Goal: Contribute content: Add original content to the website for others to see

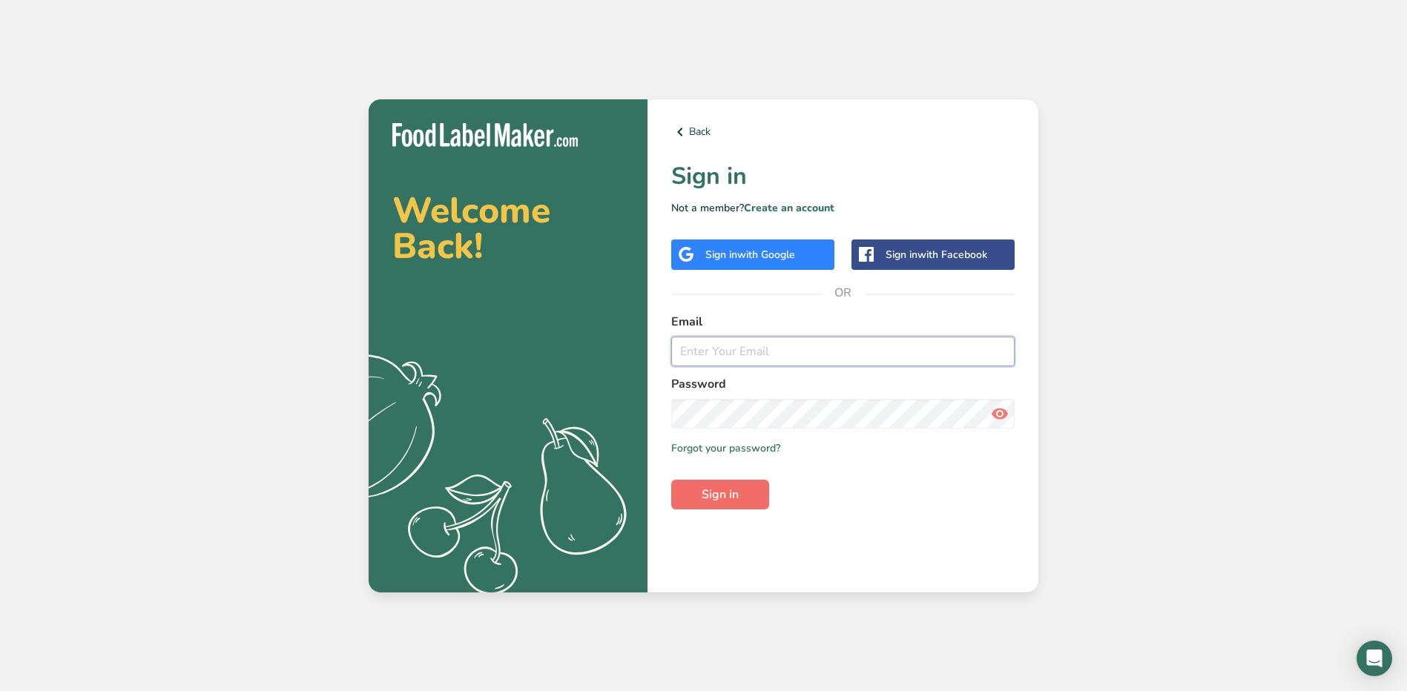
type input "[PERSON_NAME][EMAIL_ADDRESS][PERSON_NAME][DOMAIN_NAME]"
click at [711, 495] on span "Sign in" at bounding box center [720, 495] width 37 height 18
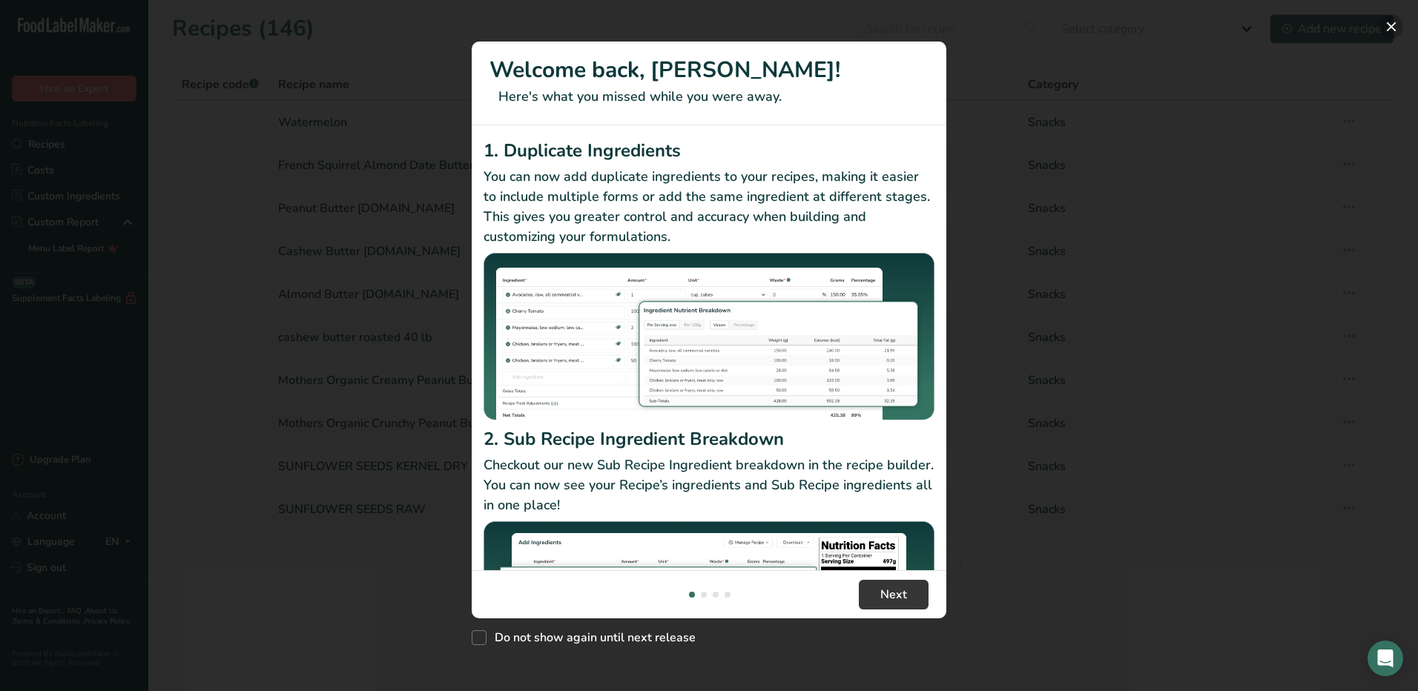
click at [1389, 24] on button "New Features" at bounding box center [1392, 27] width 24 height 24
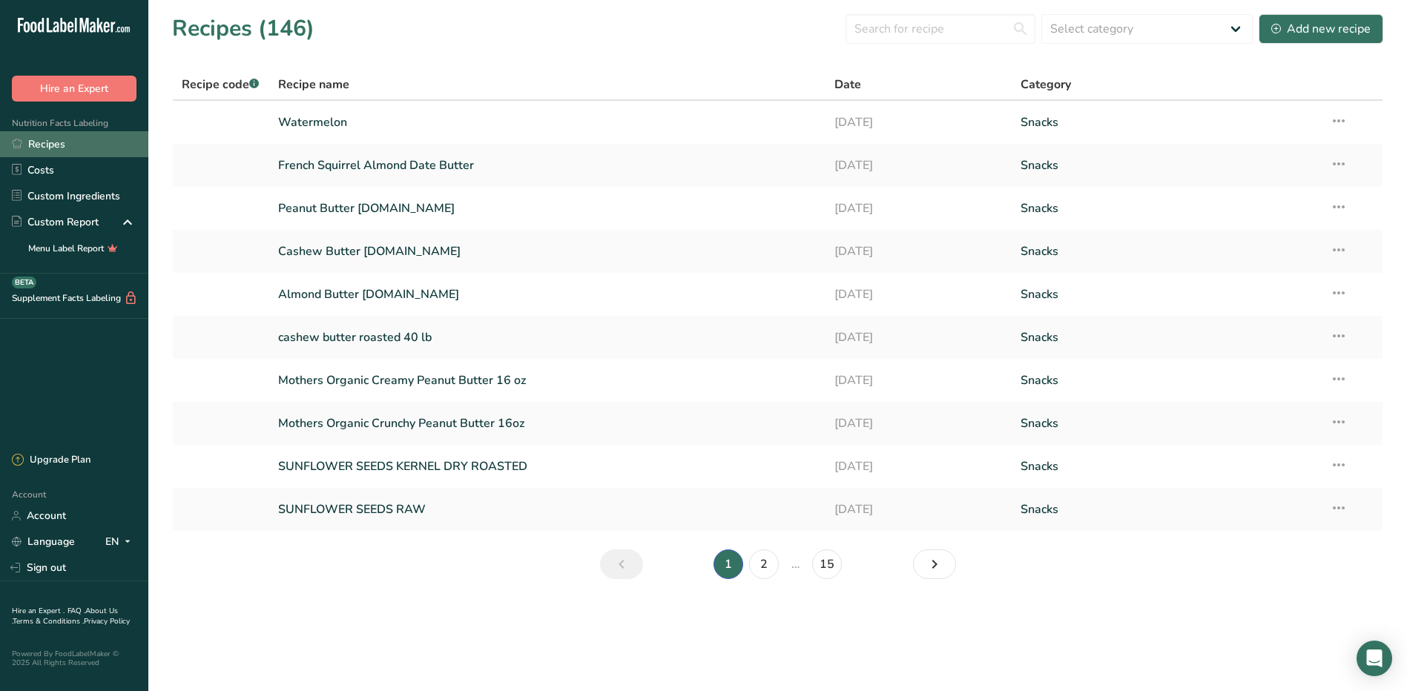
click at [72, 141] on link "Recipes" at bounding box center [74, 144] width 148 height 26
click at [935, 32] on input "text" at bounding box center [941, 29] width 190 height 30
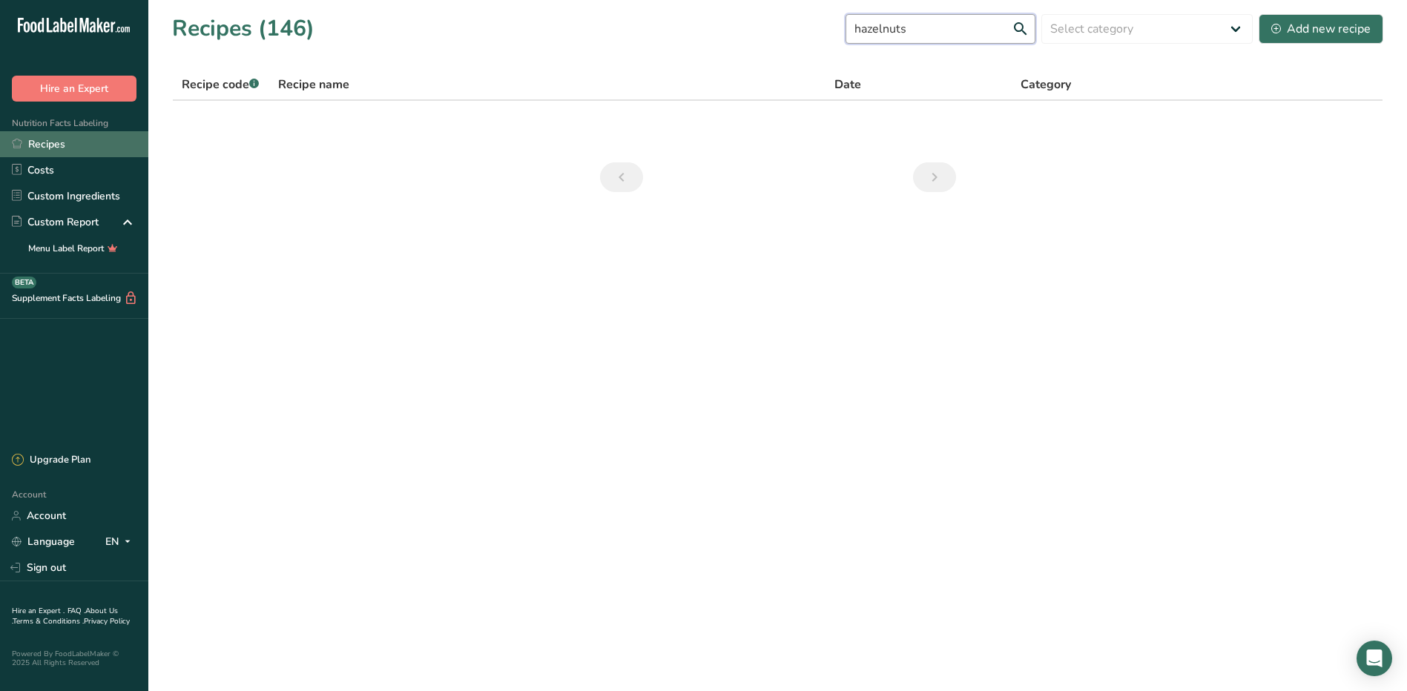
type input "hazelnuts"
click at [24, 139] on link "Recipes" at bounding box center [74, 144] width 148 height 26
drag, startPoint x: 951, startPoint y: 29, endPoint x: 729, endPoint y: 27, distance: 221.8
click at [729, 27] on div "Recipes (146) hazelnuts Select category All Baked Goods [GEOGRAPHIC_DATA] Break…" at bounding box center [777, 28] width 1211 height 33
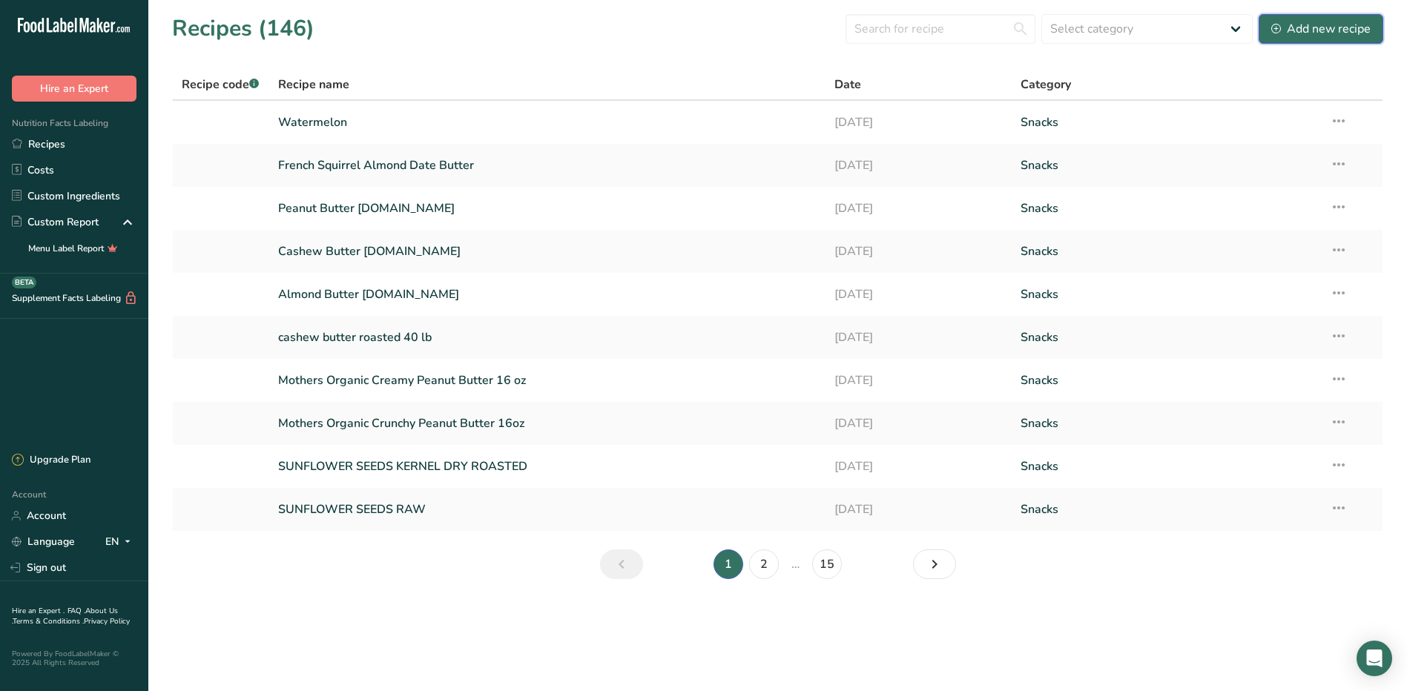
click at [1291, 25] on div "Add new recipe" at bounding box center [1320, 29] width 99 height 18
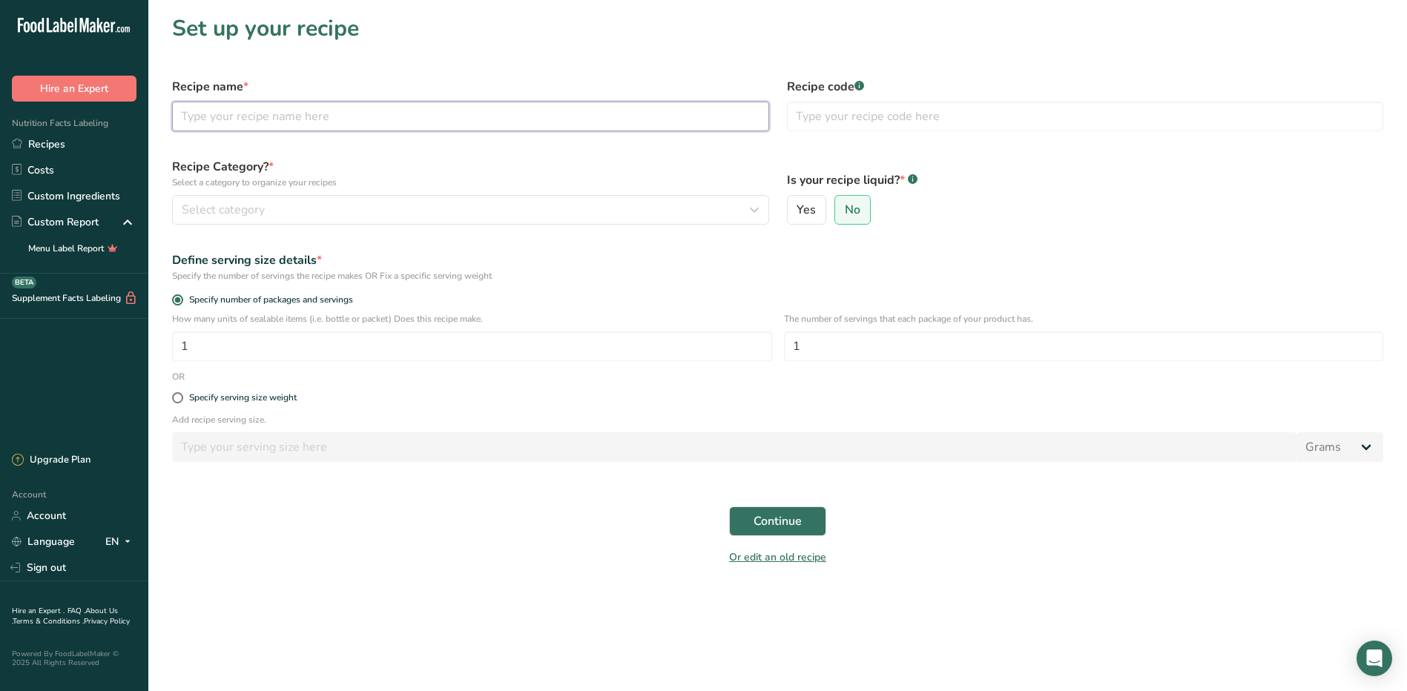
click at [189, 114] on input "text" at bounding box center [470, 117] width 597 height 30
type input "Hazelnut Butter"
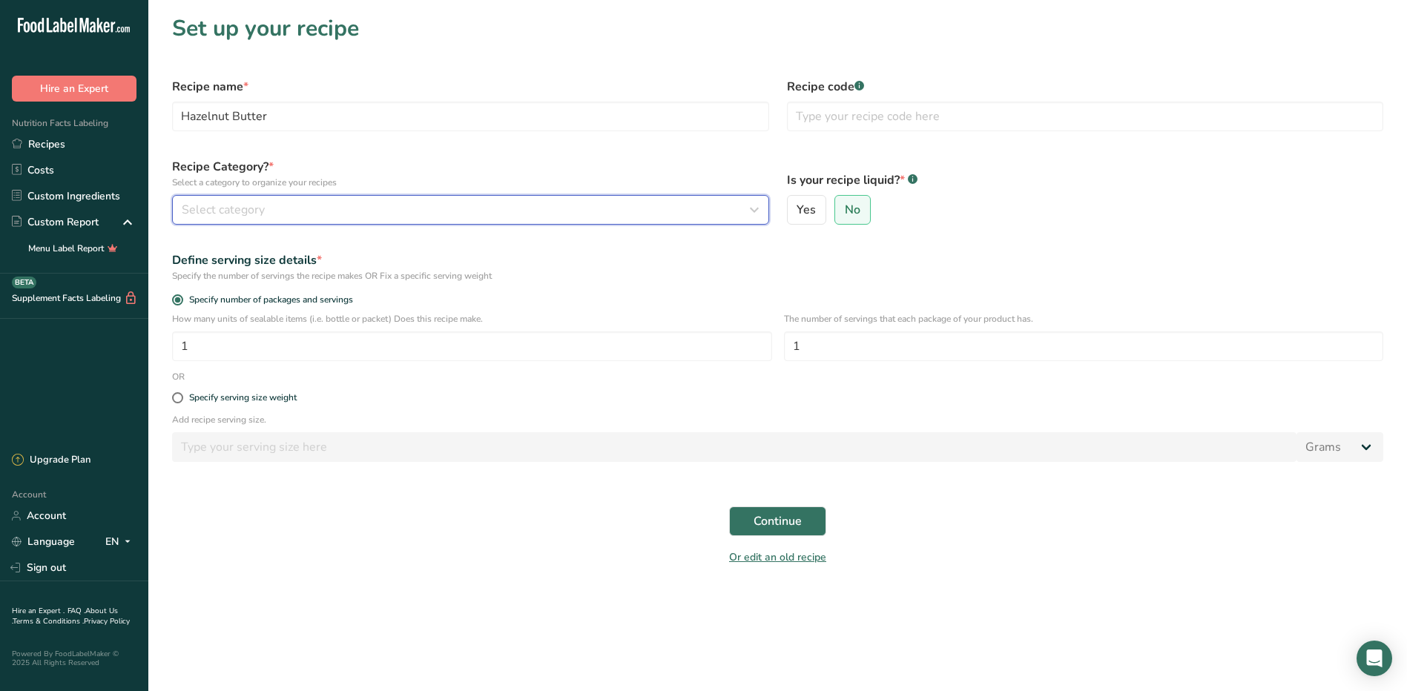
click at [303, 214] on div "Select category" at bounding box center [466, 210] width 569 height 18
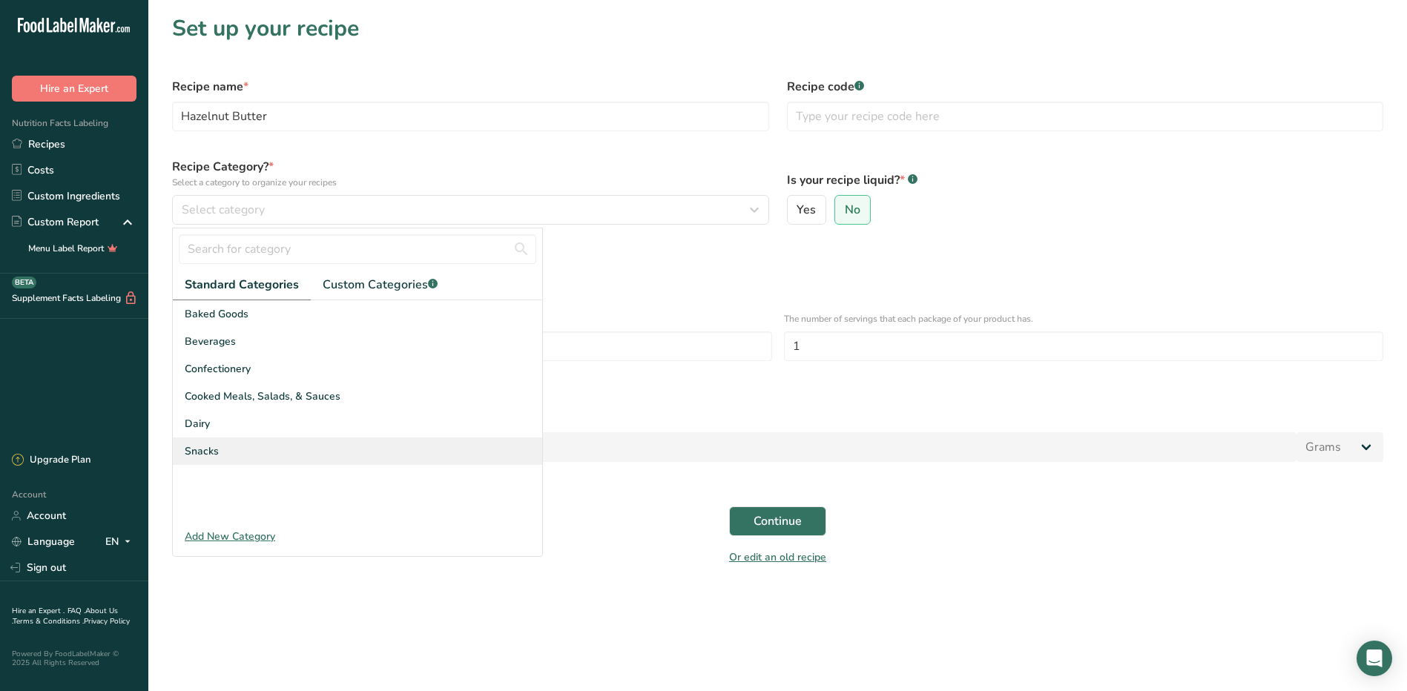
click at [212, 447] on span "Snacks" at bounding box center [202, 452] width 34 height 16
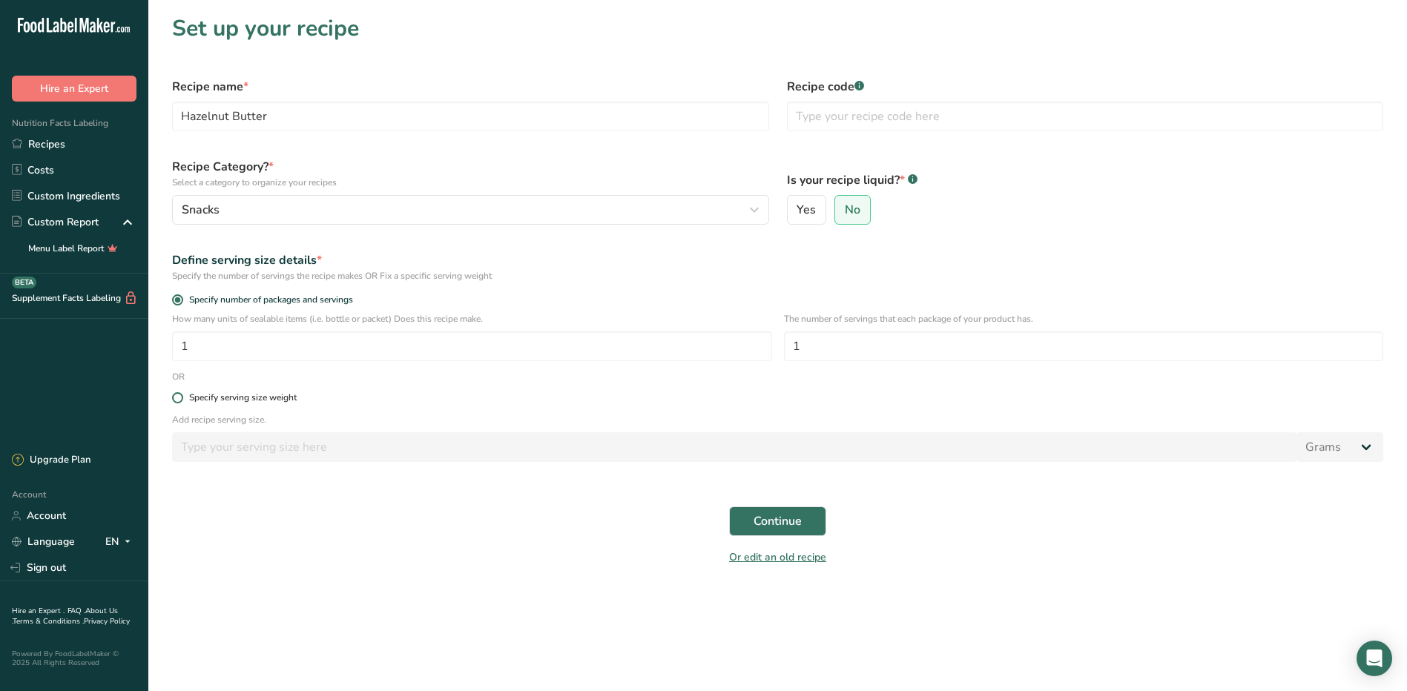
click at [177, 399] on span at bounding box center [177, 397] width 11 height 11
click at [177, 399] on input "Specify serving size weight" at bounding box center [177, 398] width 10 height 10
radio input "true"
radio input "false"
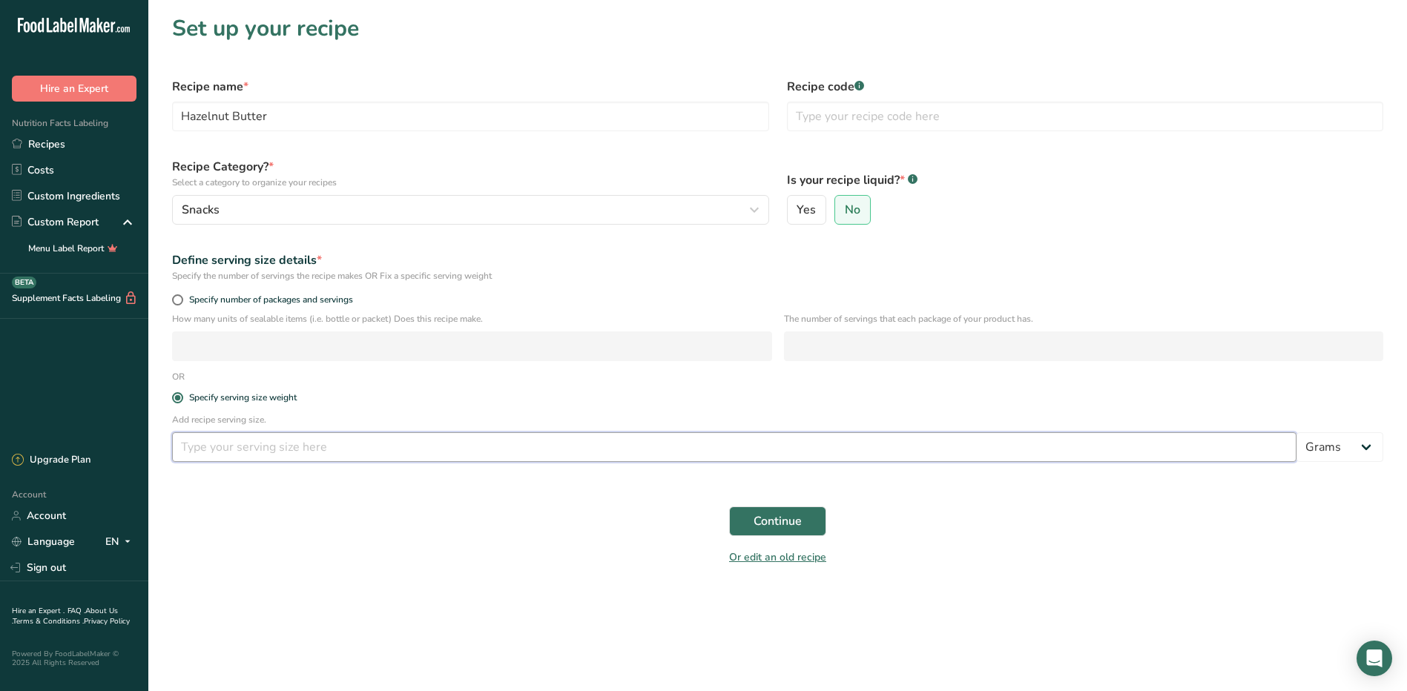
click at [225, 444] on input "number" at bounding box center [734, 447] width 1125 height 30
type input "32"
click at [780, 525] on span "Continue" at bounding box center [778, 522] width 48 height 18
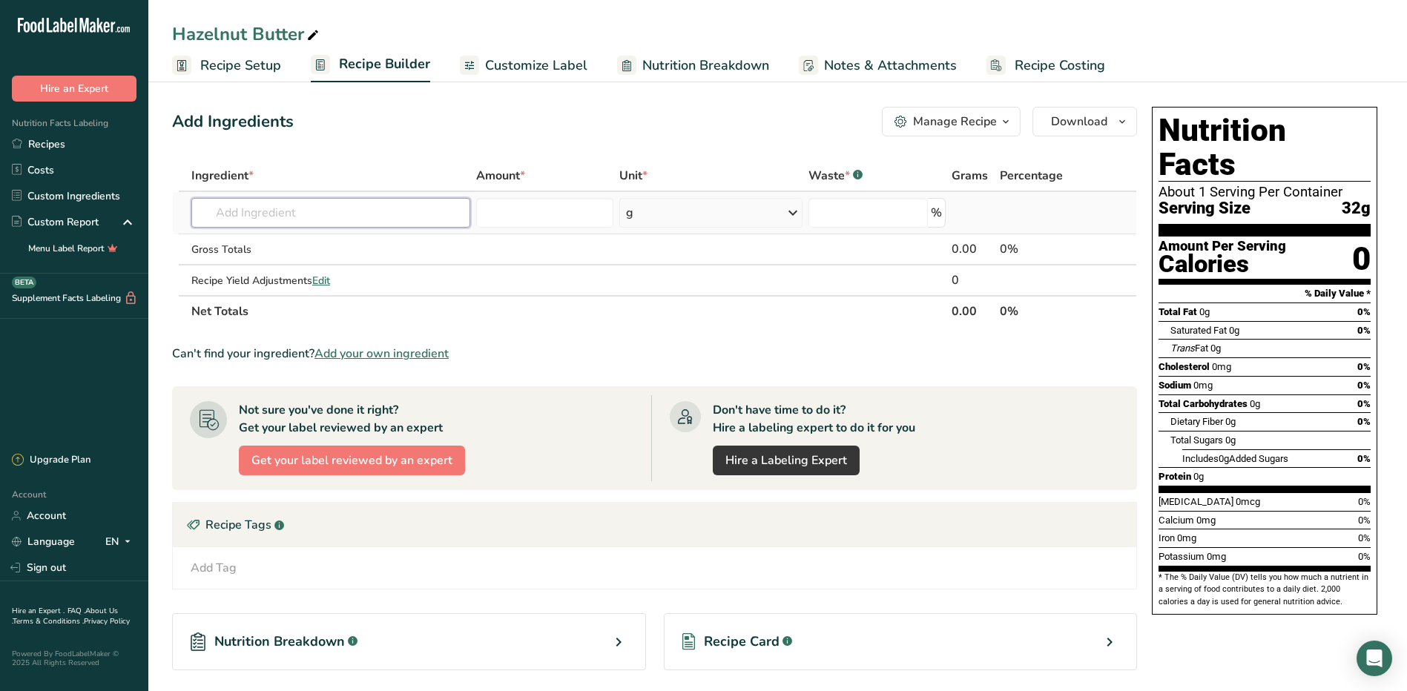
click at [306, 217] on input "text" at bounding box center [330, 213] width 279 height 30
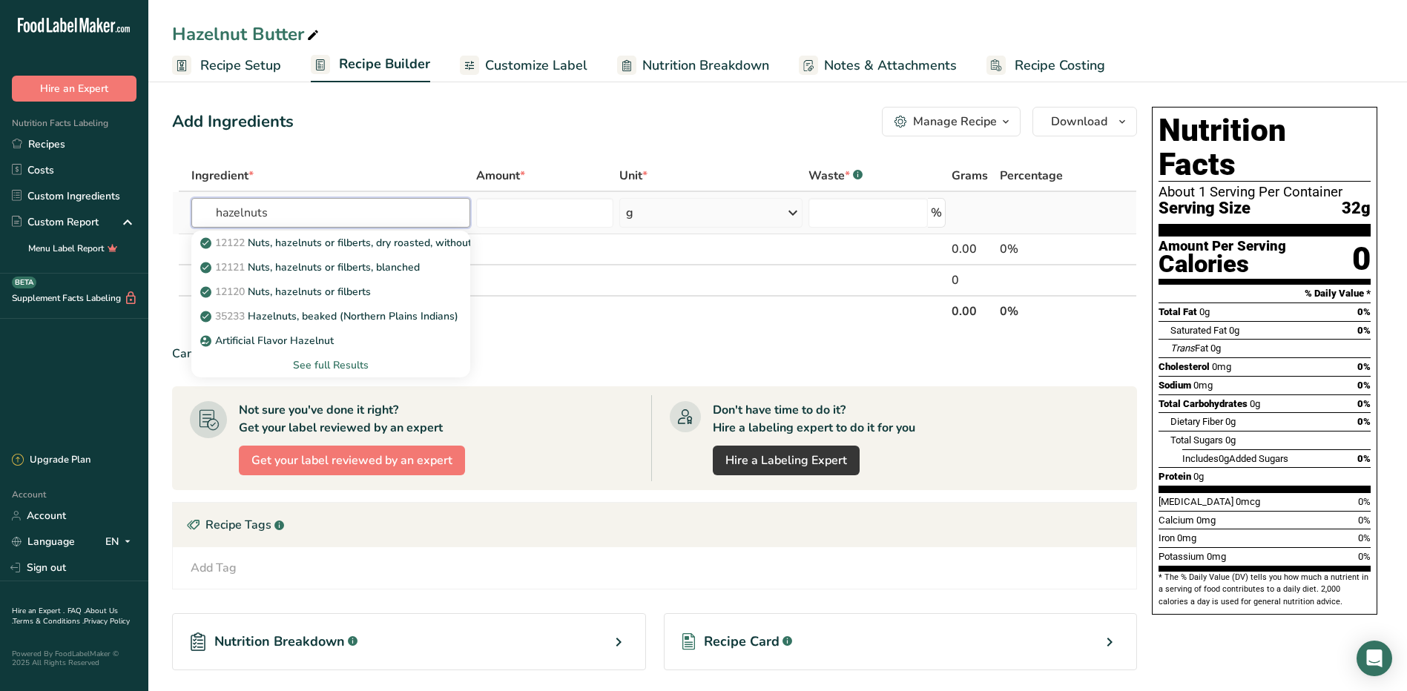
type input "hazelnuts"
click at [325, 365] on div "See full Results" at bounding box center [330, 366] width 255 height 16
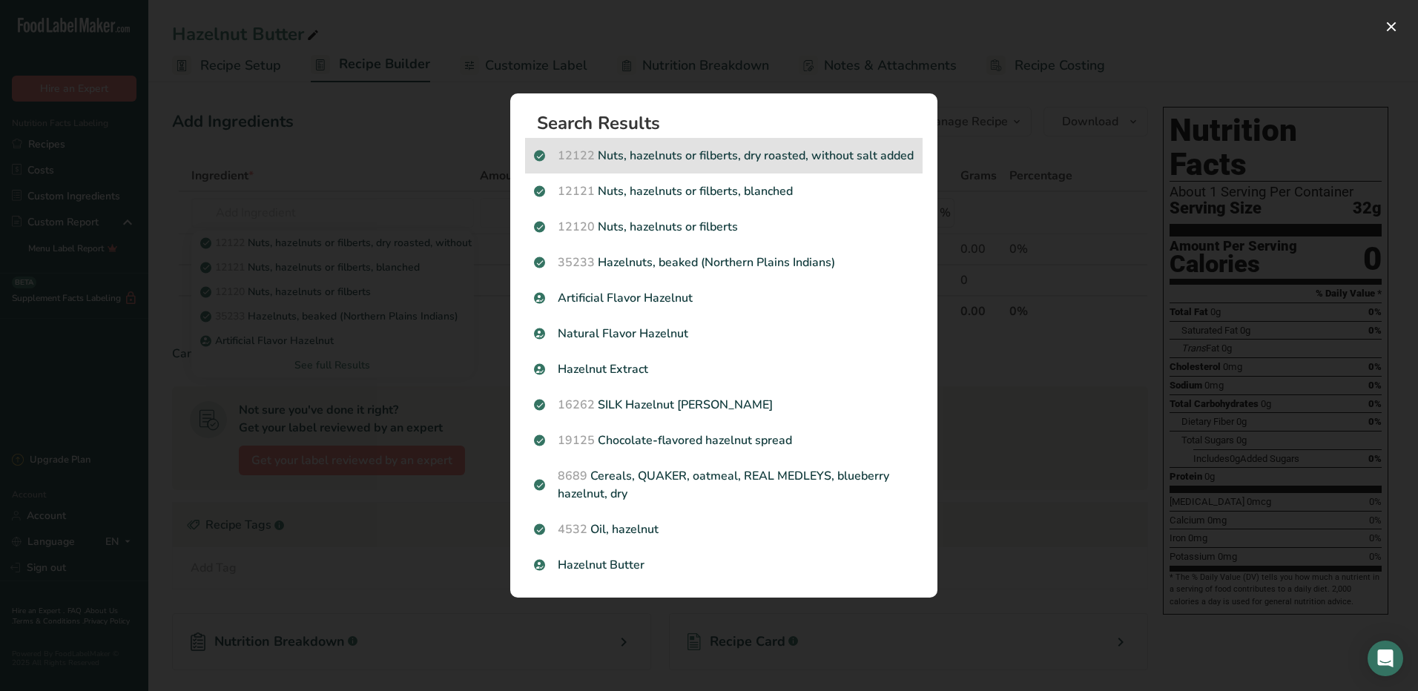
click at [684, 154] on p "12122 Nuts, hazelnuts or filberts, dry roasted, without salt added" at bounding box center [724, 156] width 380 height 18
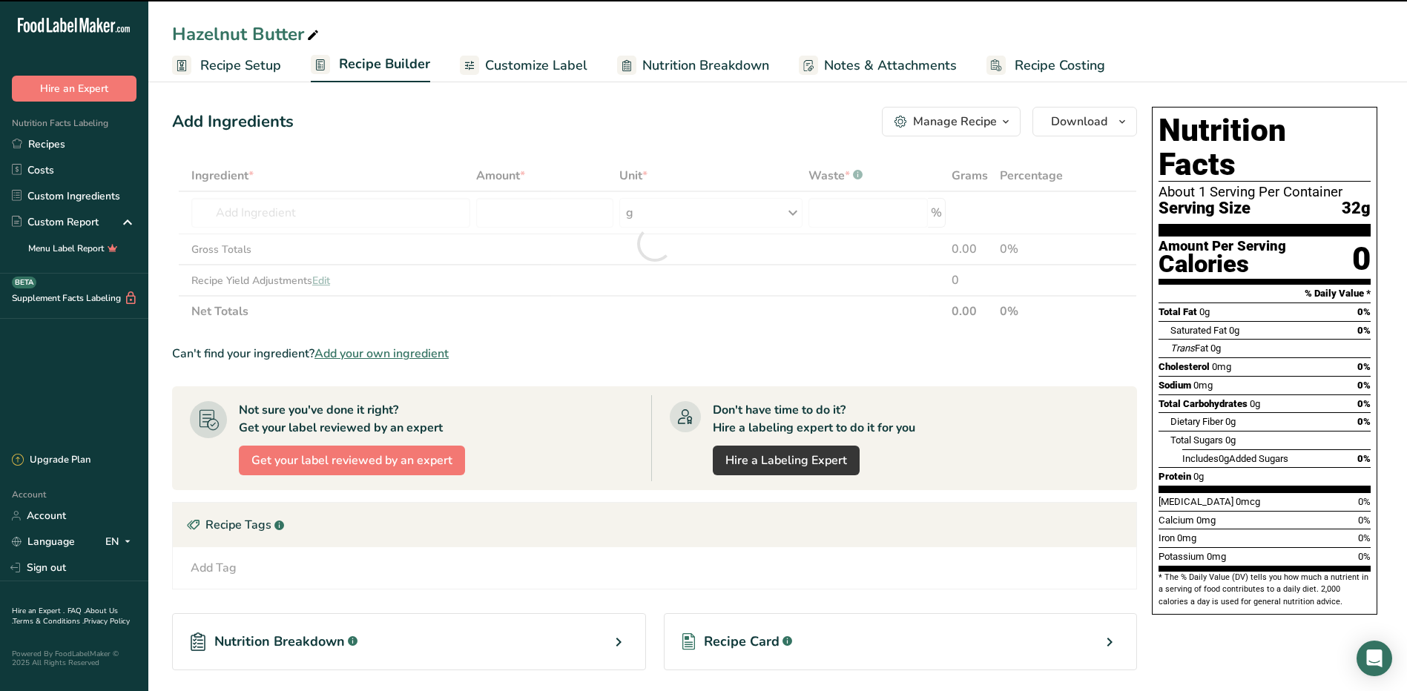
type input "0"
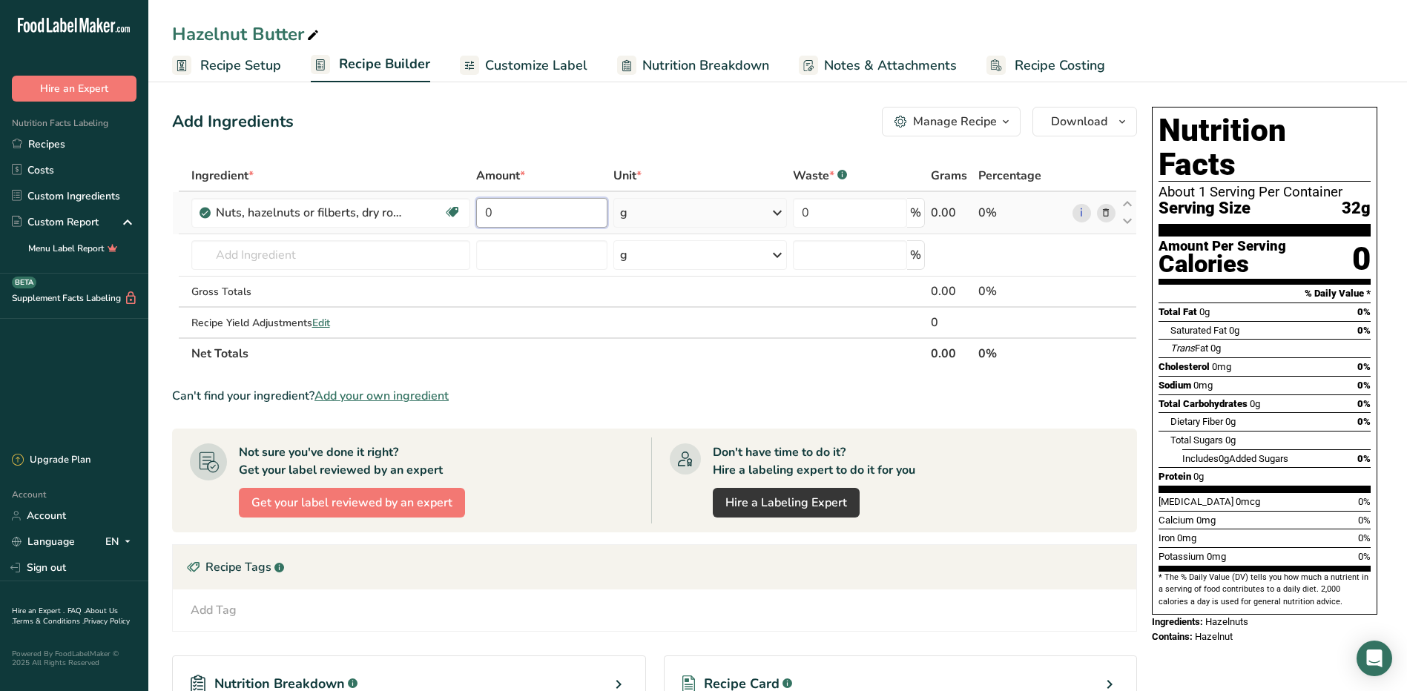
click at [507, 223] on input "0" at bounding box center [541, 213] width 131 height 30
type input "453.58"
click at [820, 383] on section "Ingredient * Amount * Unit * Waste * .a-a{fill:#347362;}.b-a{fill:#fff;} Grams …" at bounding box center [654, 488] width 965 height 657
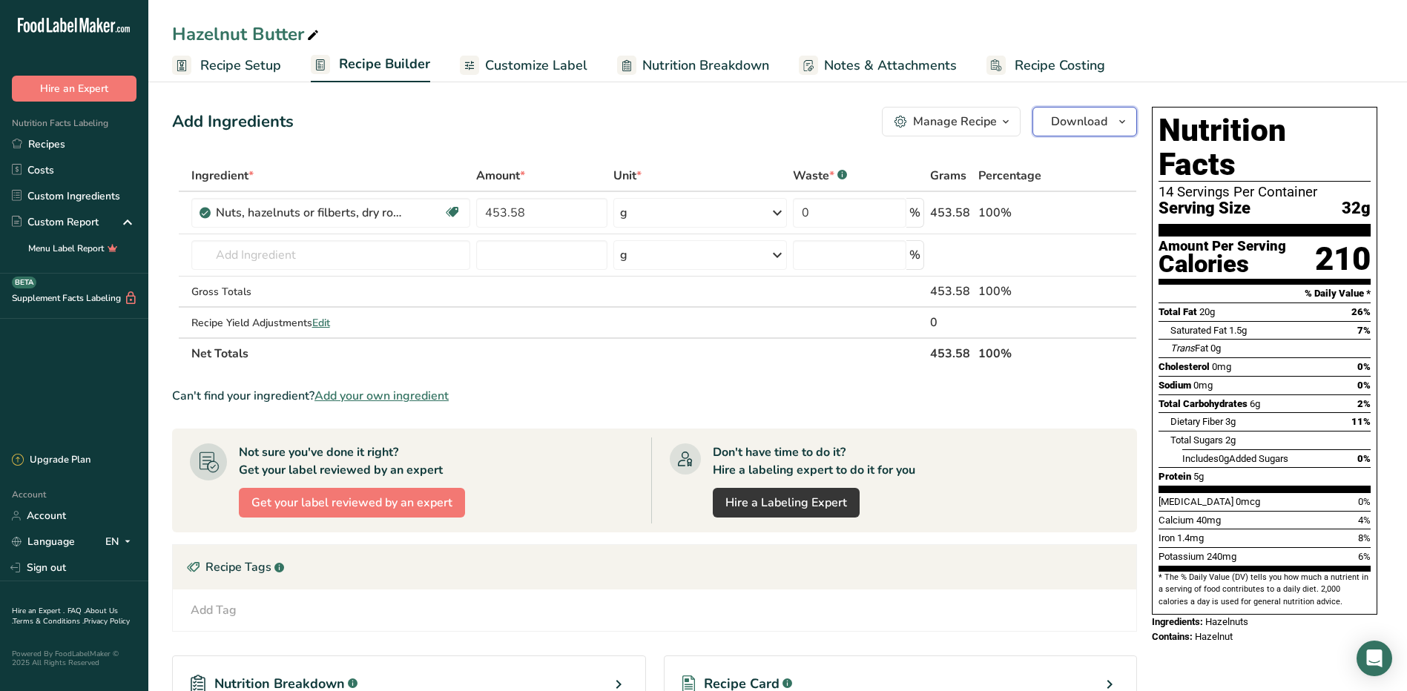
click at [1122, 121] on icon "button" at bounding box center [1122, 122] width 12 height 19
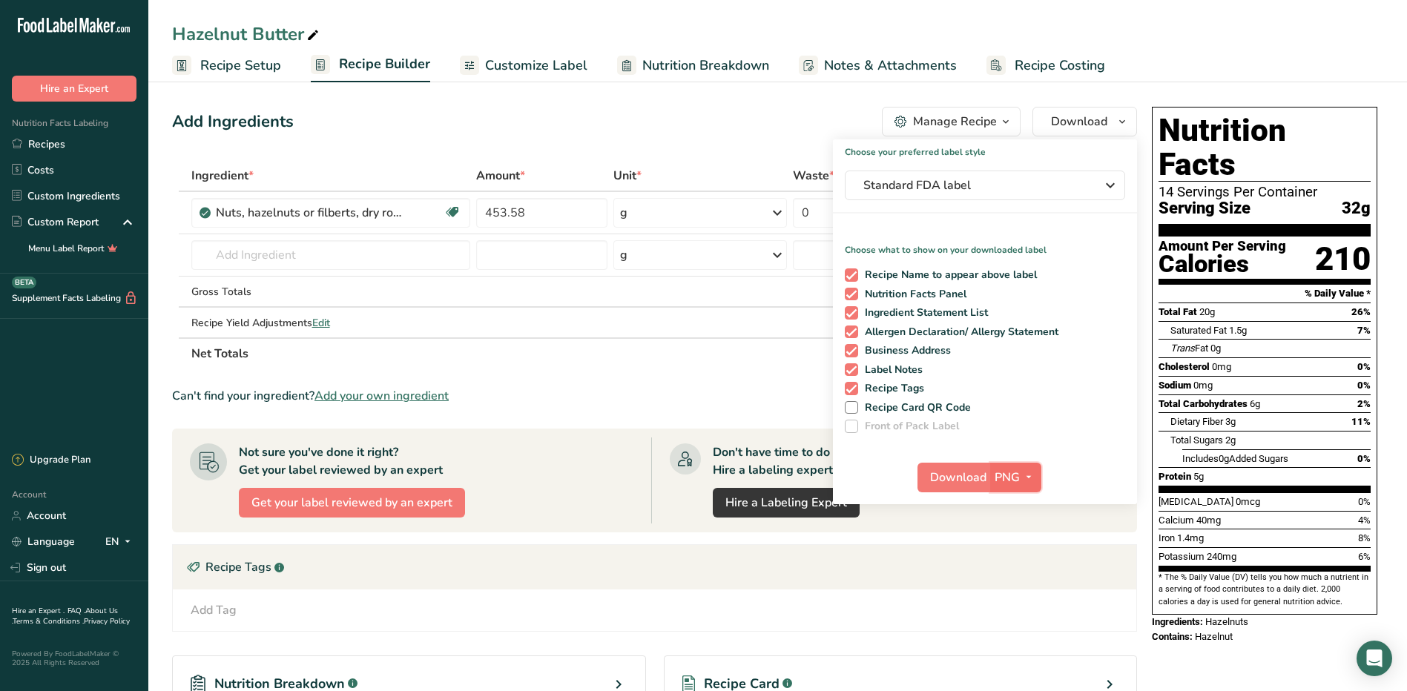
click at [1008, 479] on span "PNG" at bounding box center [1007, 478] width 25 height 18
click at [1007, 583] on link "PDF" at bounding box center [1017, 581] width 47 height 24
click at [961, 478] on span "Download" at bounding box center [959, 478] width 56 height 18
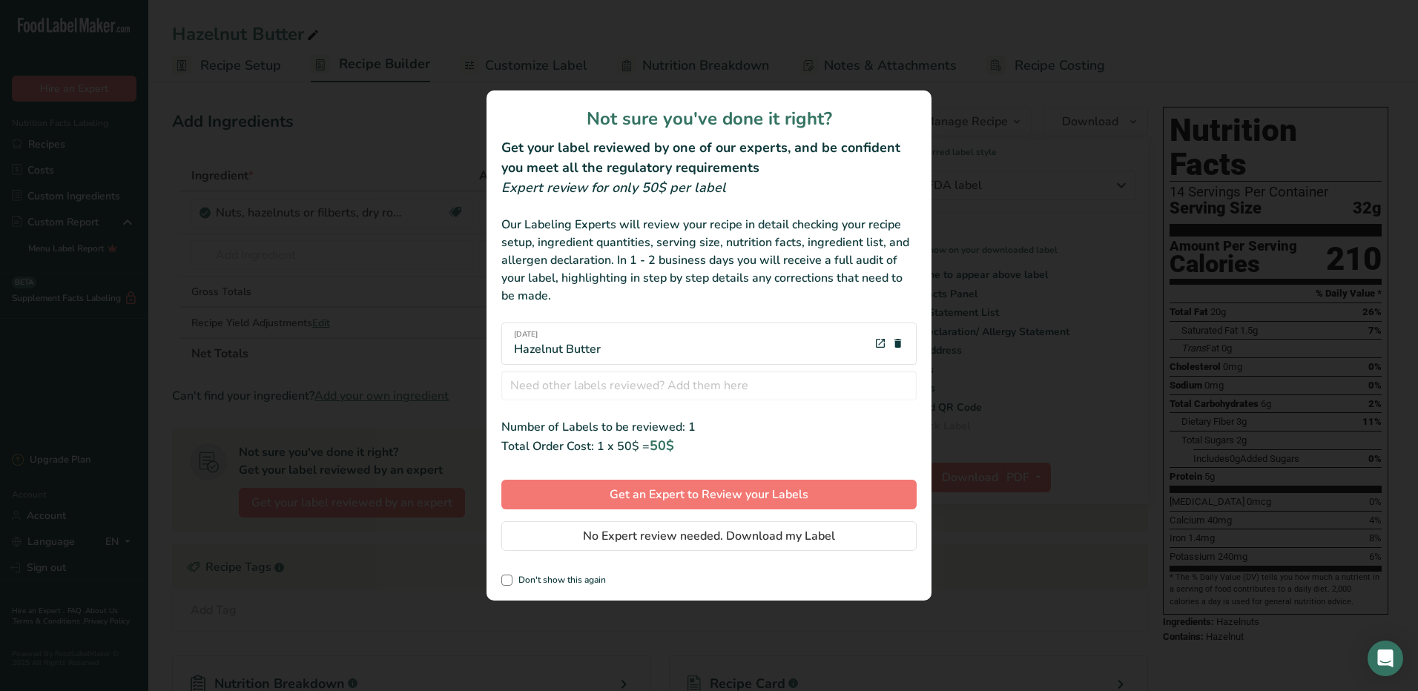
click at [665, 346] on div "[DATE] Hazelnut Butter" at bounding box center [708, 344] width 415 height 42
click at [610, 537] on span "No Expert review needed. Download my Label" at bounding box center [709, 536] width 252 height 18
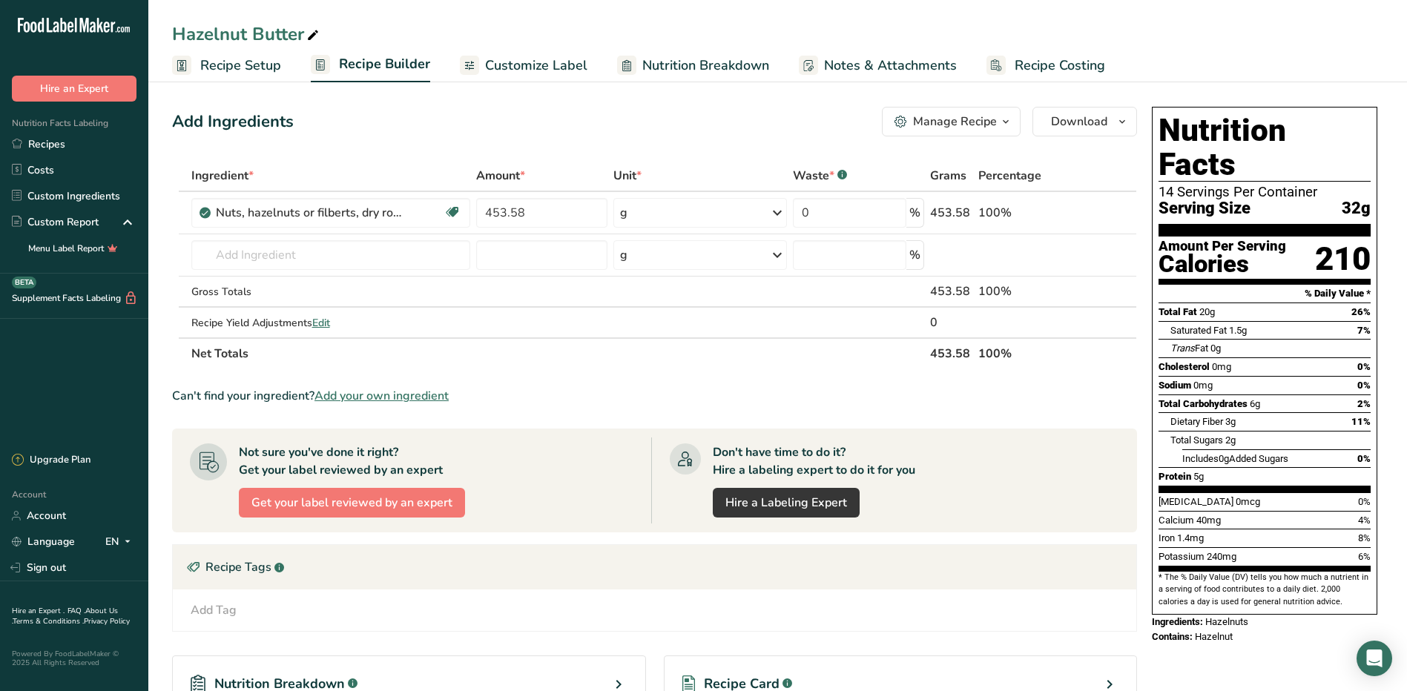
click at [1110, 389] on div "Can't find your ingredient? Add your own ingredient" at bounding box center [654, 396] width 965 height 18
click at [1127, 125] on icon "button" at bounding box center [1122, 122] width 12 height 19
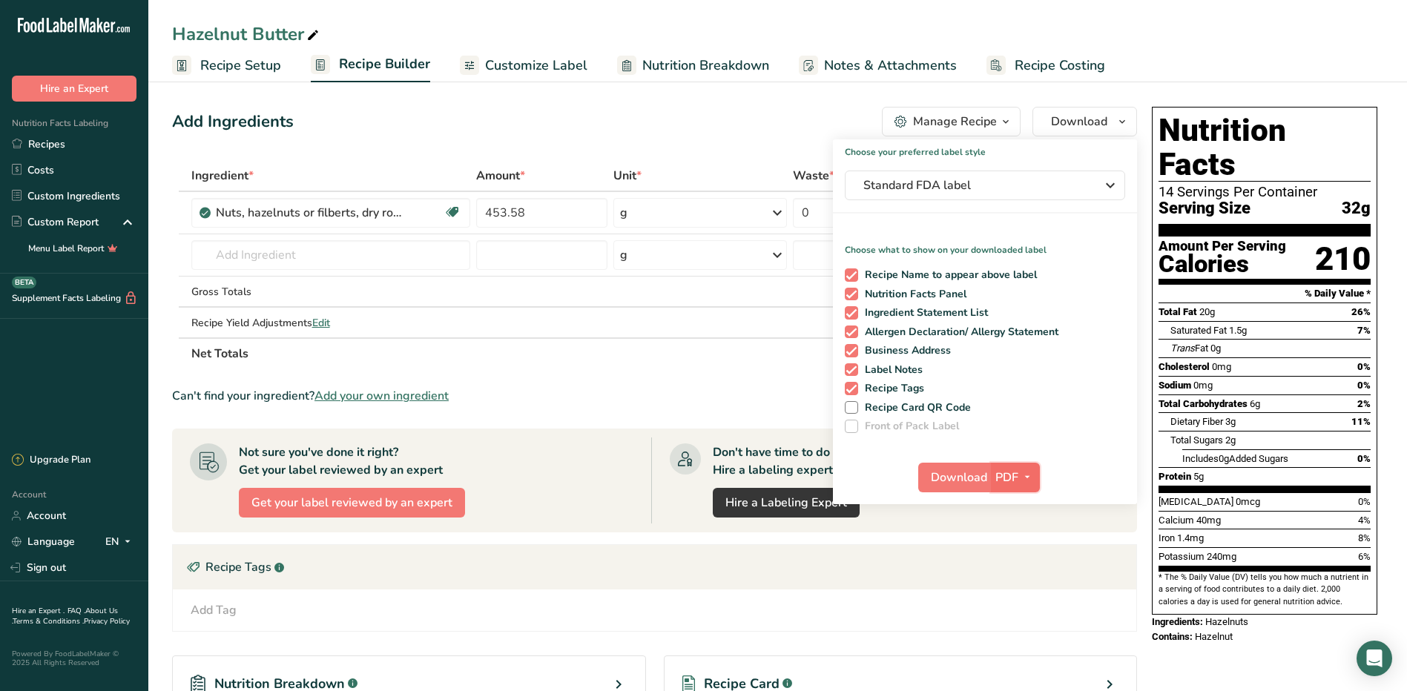
click at [1007, 478] on span "PDF" at bounding box center [1006, 478] width 23 height 18
click at [1021, 505] on link "PNG" at bounding box center [1015, 507] width 47 height 24
click at [961, 475] on span "Download" at bounding box center [958, 478] width 56 height 18
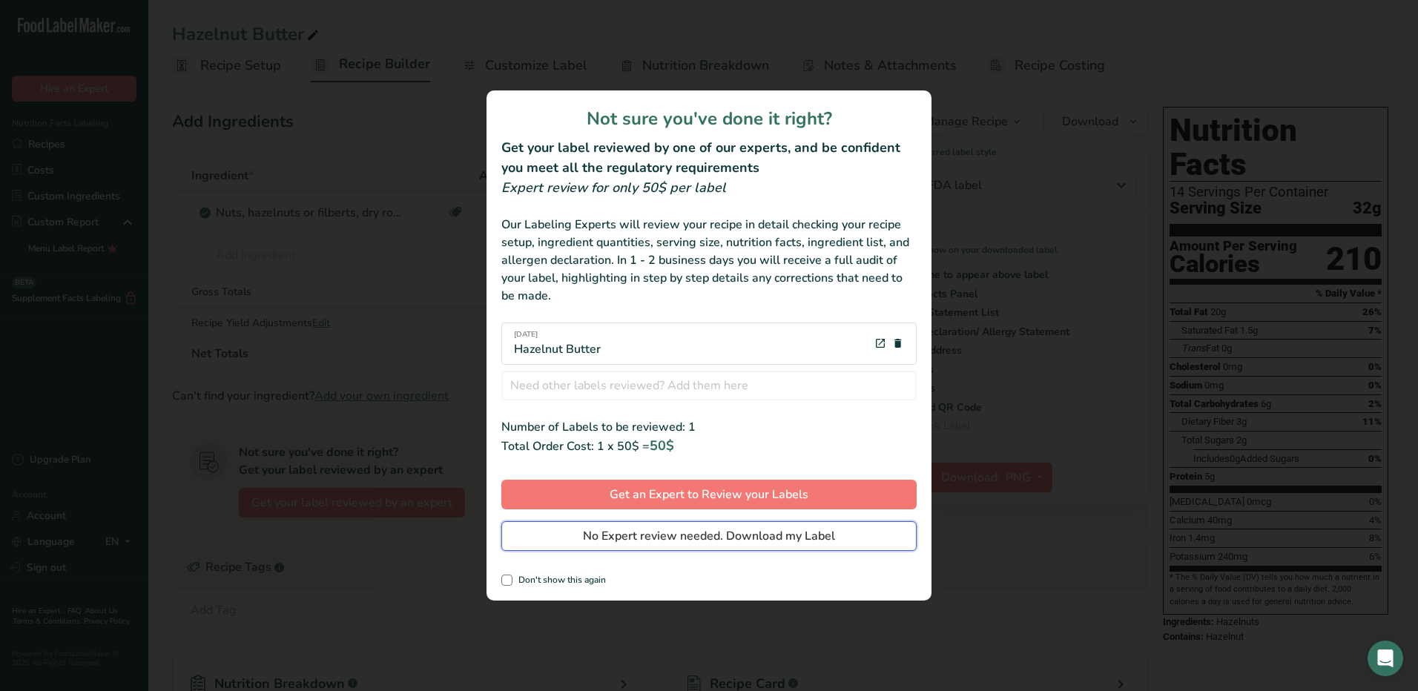
click at [639, 536] on span "No Expert review needed. Download my Label" at bounding box center [709, 536] width 252 height 18
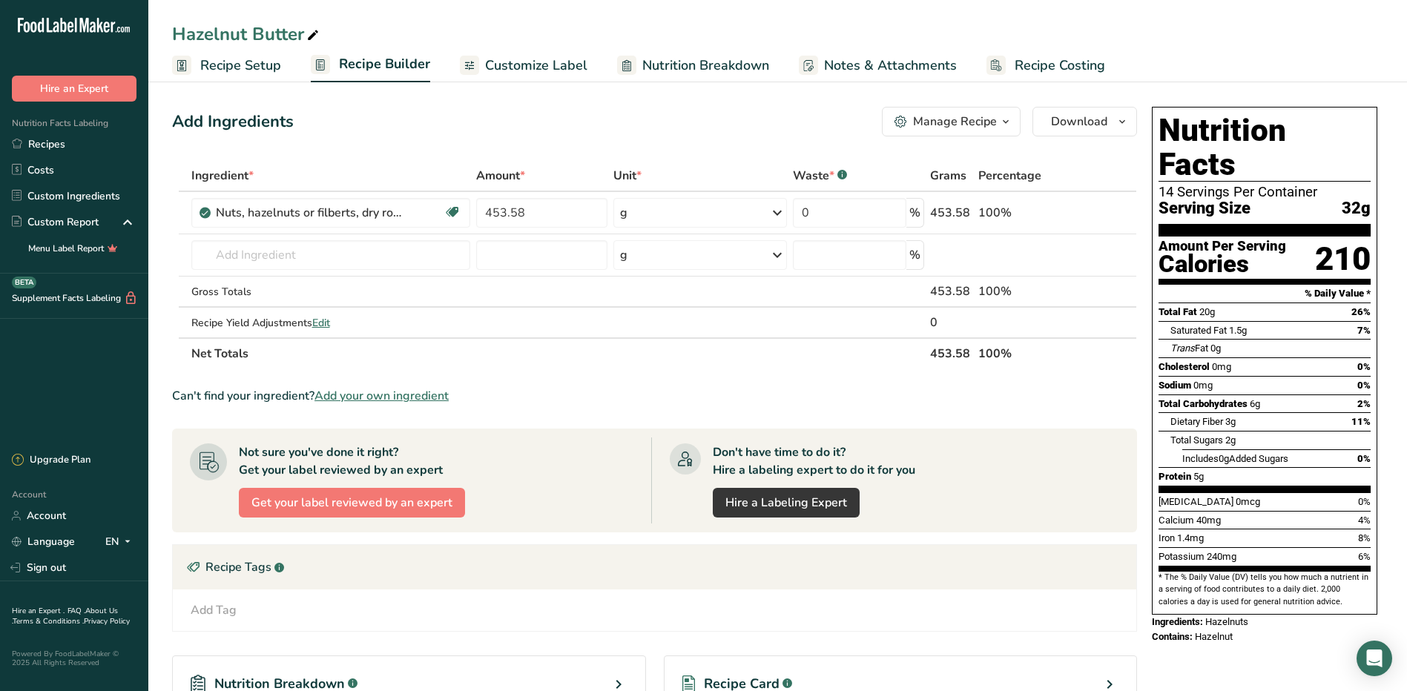
drag, startPoint x: 1037, startPoint y: 146, endPoint x: 1050, endPoint y: 145, distance: 12.6
click at [1037, 146] on div "Add Ingredients Manage Recipe Delete Recipe Duplicate Recipe Scale Recipe Save …" at bounding box center [659, 471] width 974 height 740
click at [1124, 122] on icon "button" at bounding box center [1122, 122] width 12 height 19
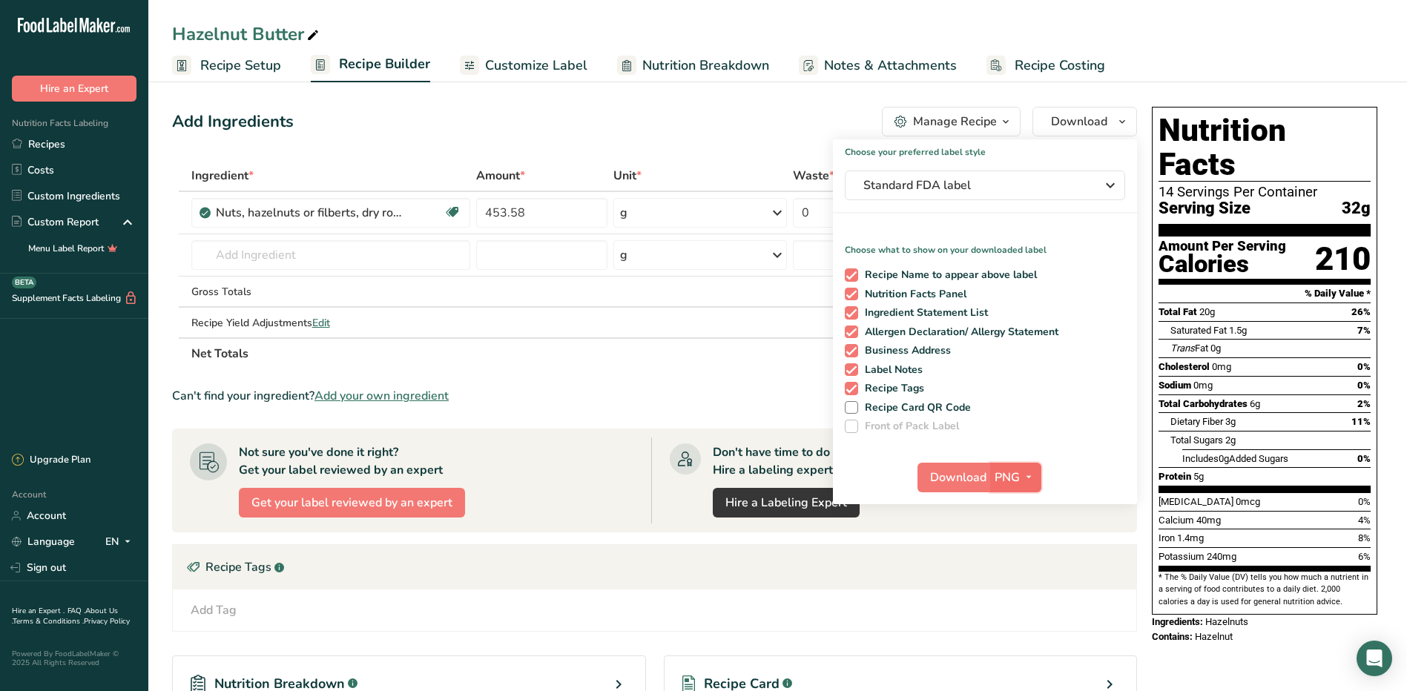
click at [1024, 475] on icon "button" at bounding box center [1029, 477] width 12 height 19
click at [1017, 557] on link "SVG" at bounding box center [1017, 556] width 47 height 24
click at [961, 477] on span "Download" at bounding box center [958, 478] width 56 height 18
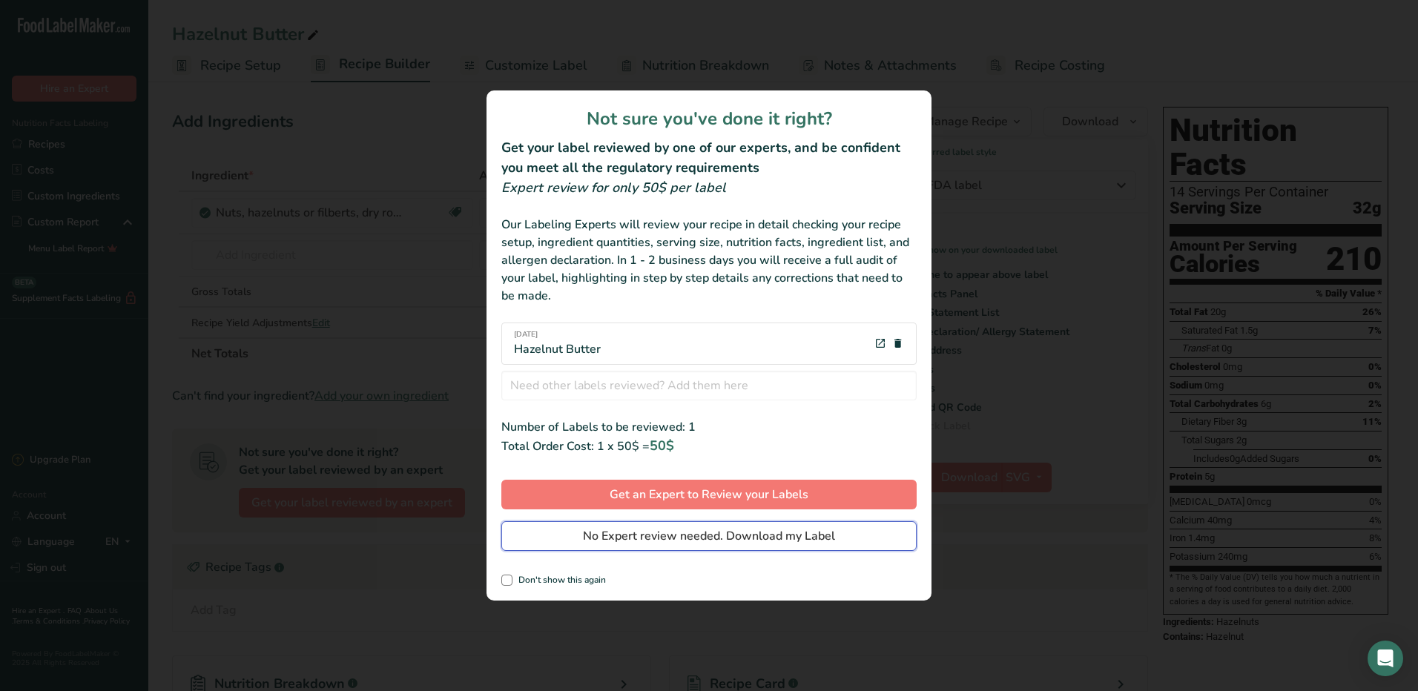
click at [786, 536] on span "No Expert review needed. Download my Label" at bounding box center [709, 536] width 252 height 18
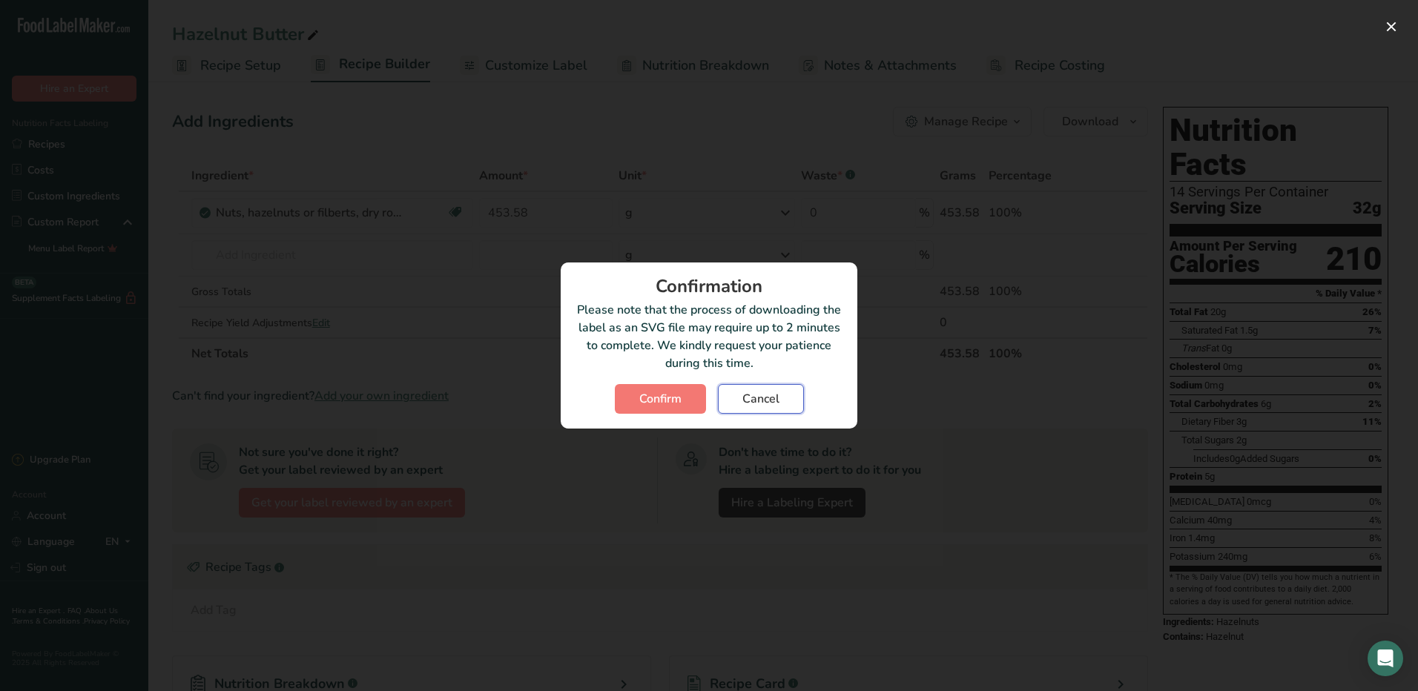
click at [742, 404] on button "Cancel" at bounding box center [761, 399] width 86 height 30
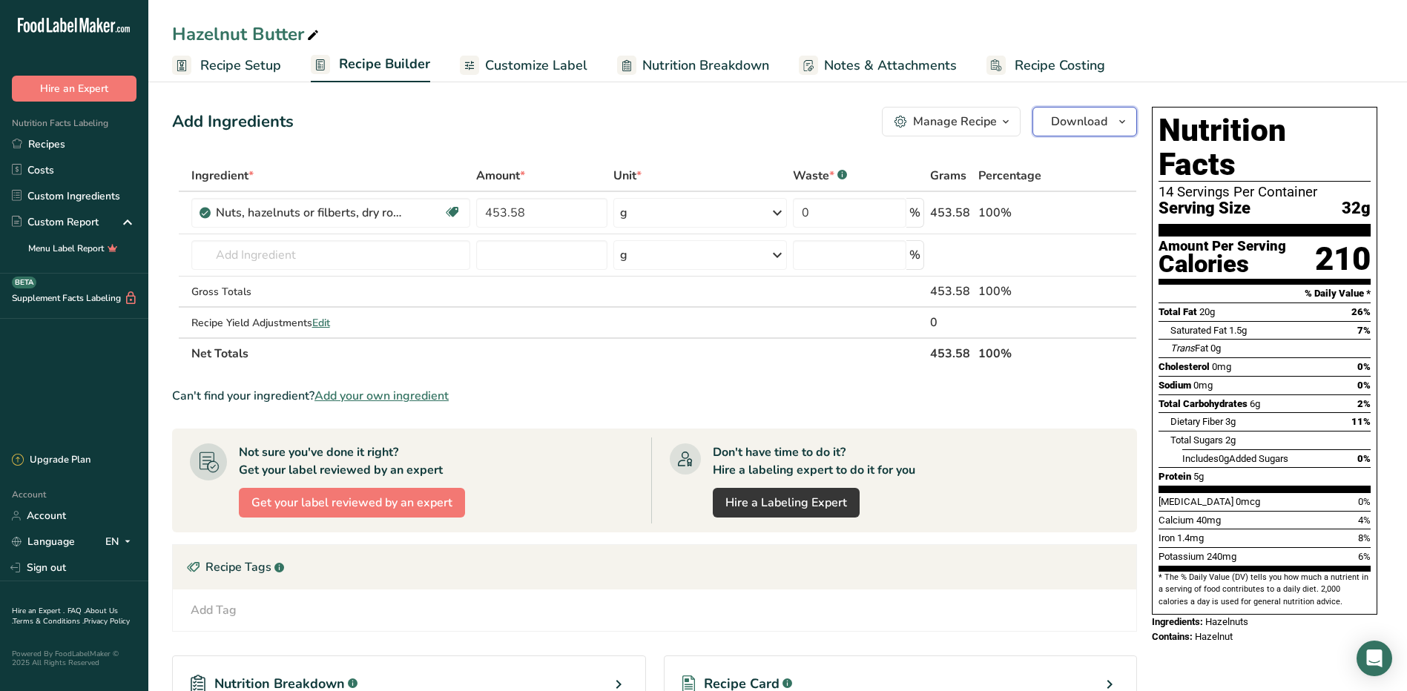
click at [1125, 125] on icon "button" at bounding box center [1122, 122] width 12 height 19
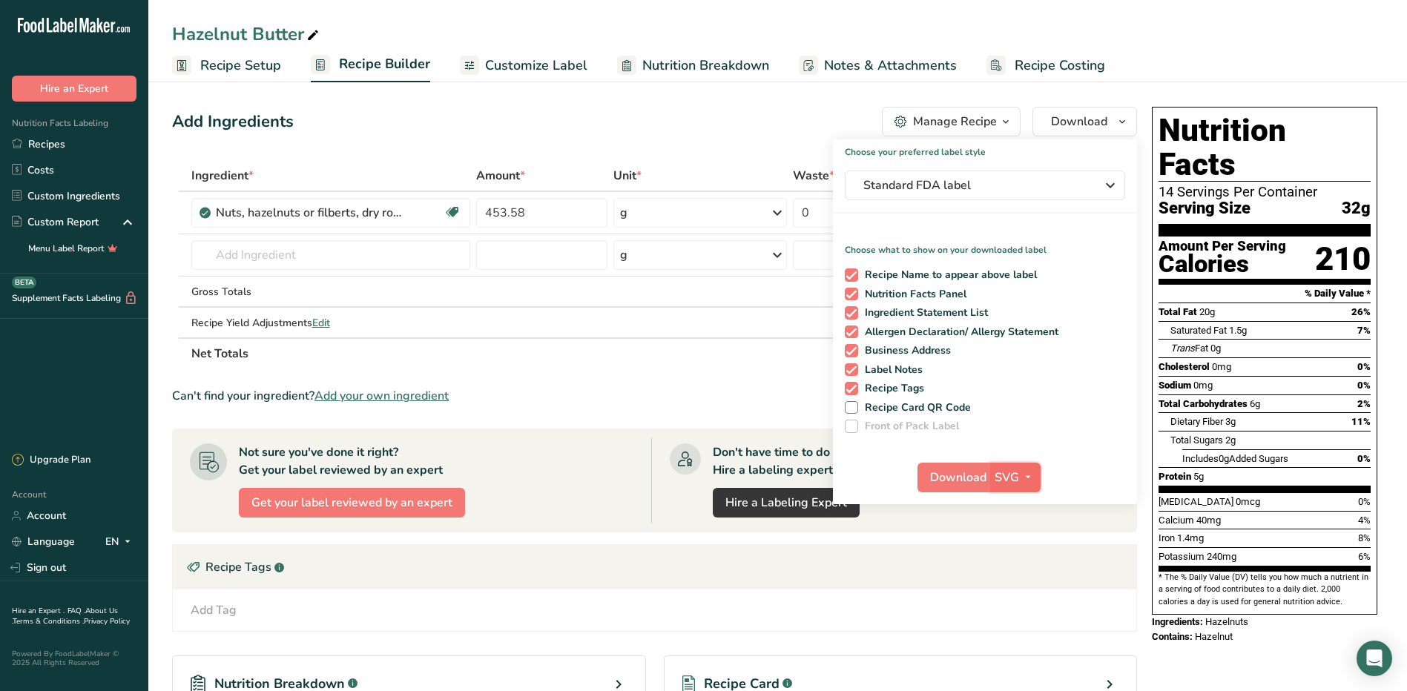
click at [1011, 482] on span "SVG" at bounding box center [1007, 478] width 24 height 18
click at [1011, 582] on link "PDF" at bounding box center [1016, 581] width 47 height 24
click at [964, 475] on span "Download" at bounding box center [959, 478] width 56 height 18
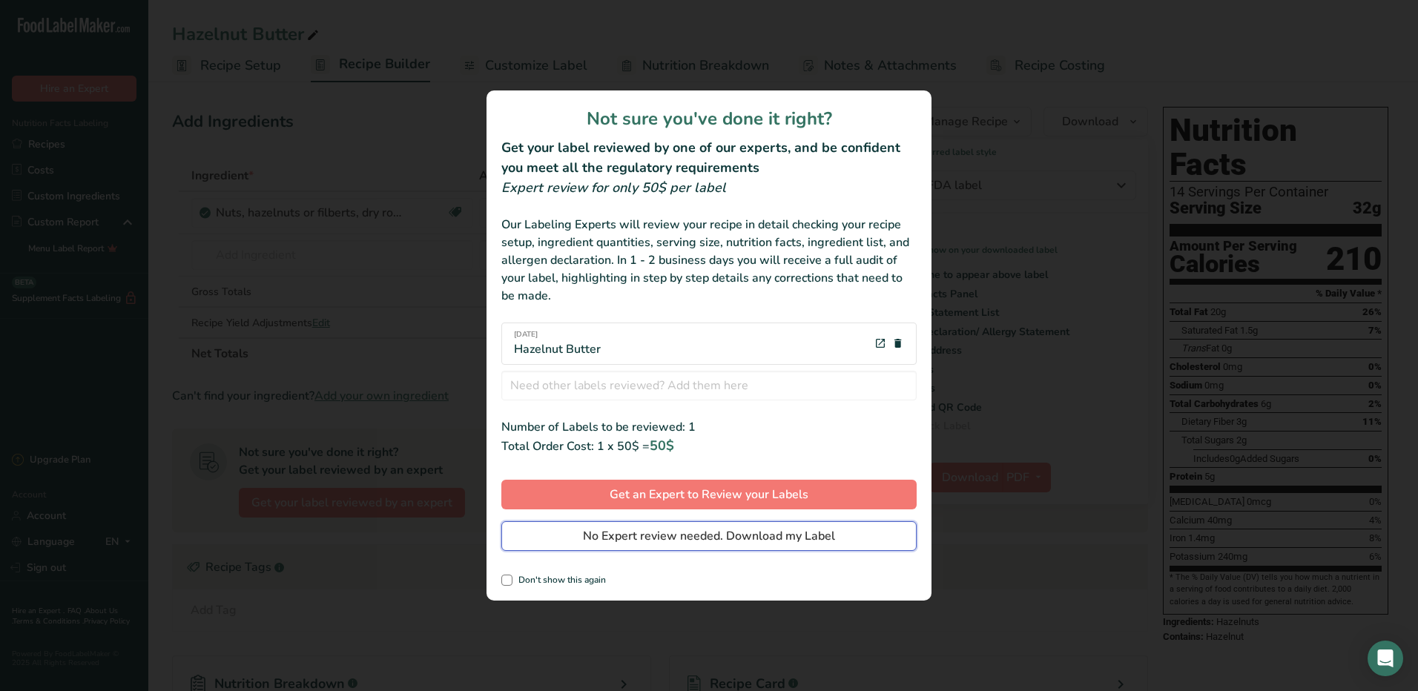
click at [562, 538] on button "No Expert review needed. Download my Label" at bounding box center [708, 536] width 415 height 30
